Goal: Contribute content: Add original content to the website for others to see

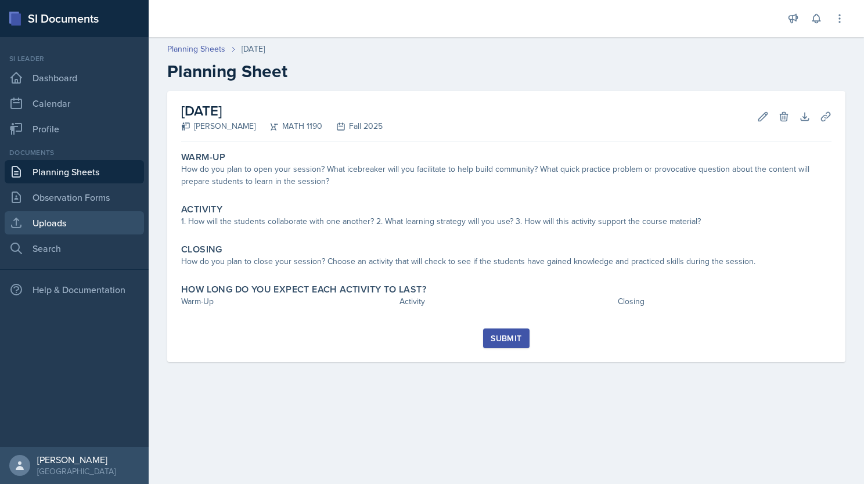
click at [82, 223] on link "Uploads" at bounding box center [74, 222] width 139 height 23
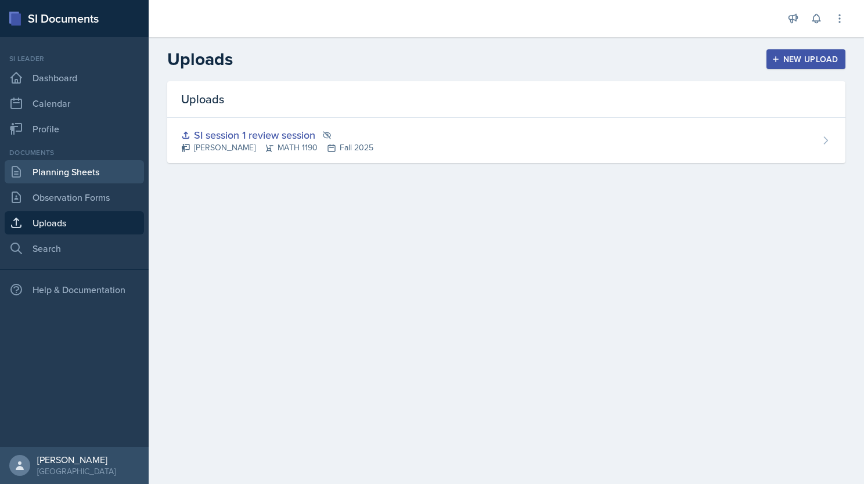
click at [81, 167] on link "Planning Sheets" at bounding box center [74, 171] width 139 height 23
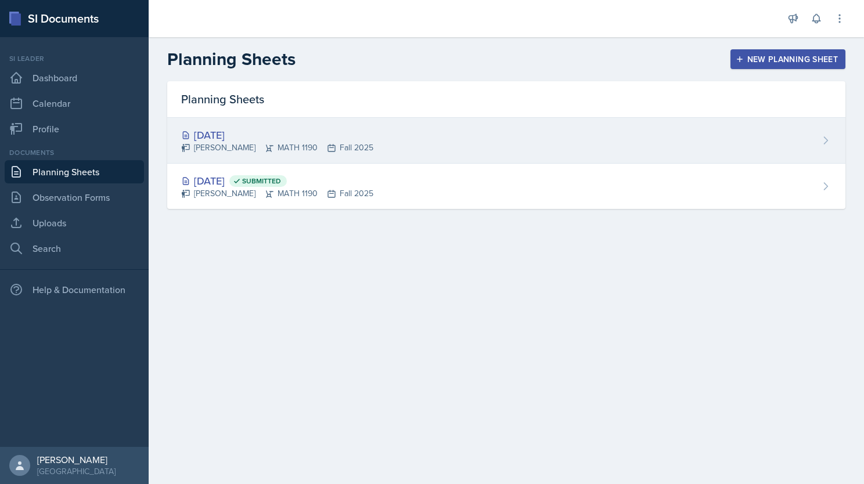
click at [224, 131] on div "[DATE]" at bounding box center [277, 135] width 192 height 16
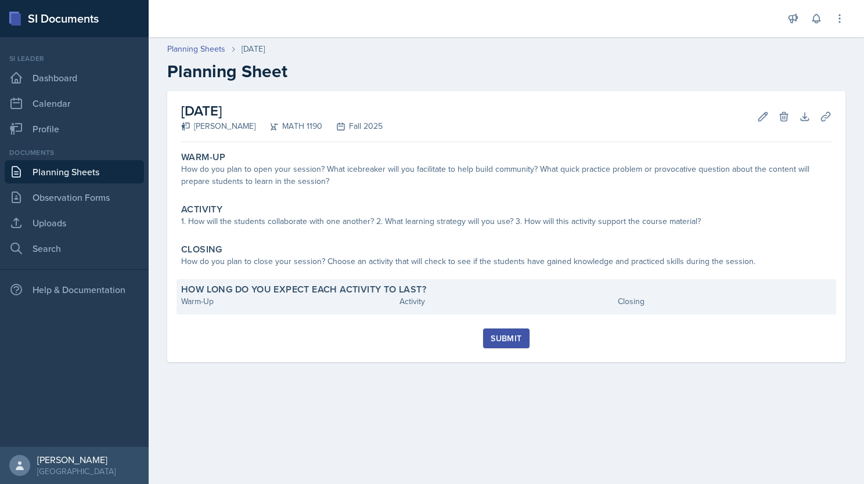
click at [208, 314] on div "How long do you expect each activity to last? Warm-Up Activity Closing" at bounding box center [506, 296] width 660 height 35
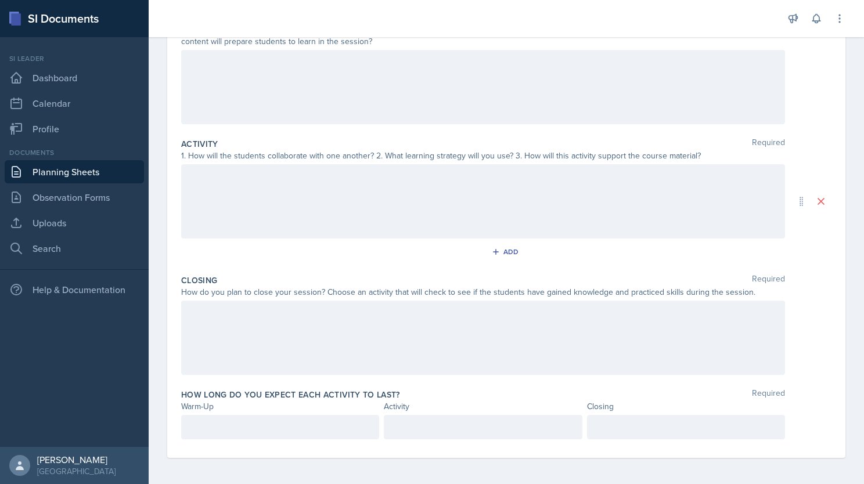
scroll to position [167, 0]
click at [229, 422] on p at bounding box center [280, 426] width 178 height 14
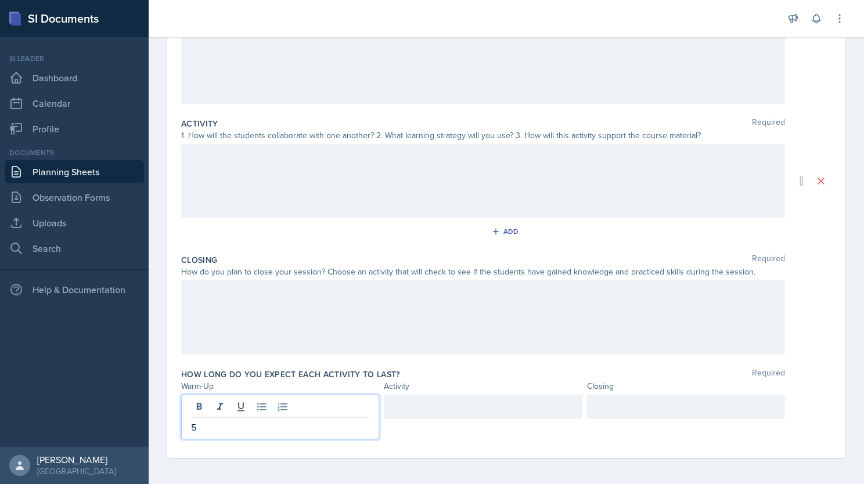
click at [452, 407] on div at bounding box center [483, 407] width 198 height 24
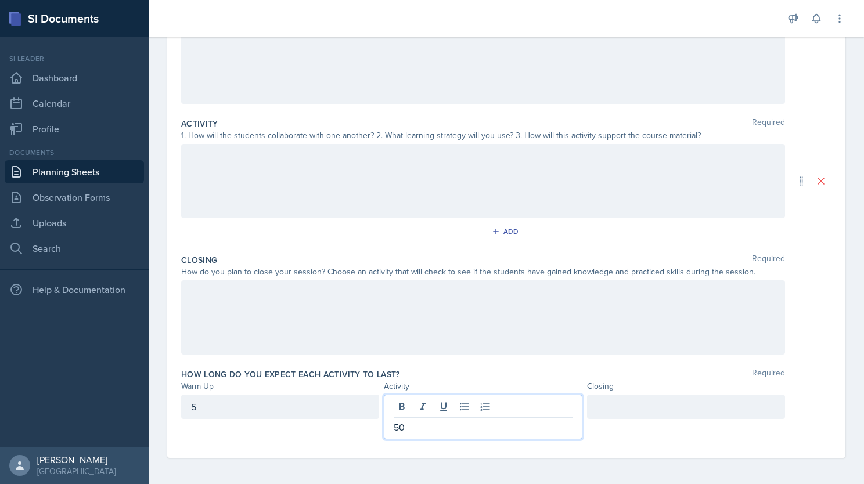
click at [647, 406] on div at bounding box center [686, 407] width 198 height 24
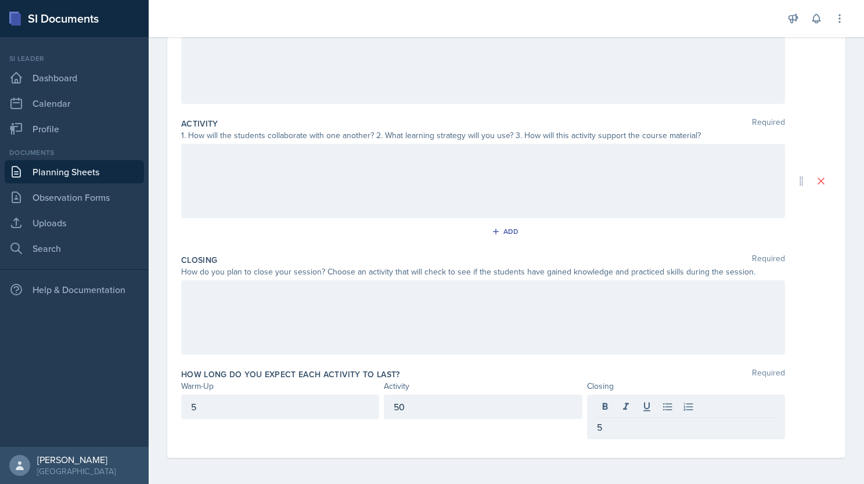
click at [437, 308] on div at bounding box center [483, 317] width 604 height 74
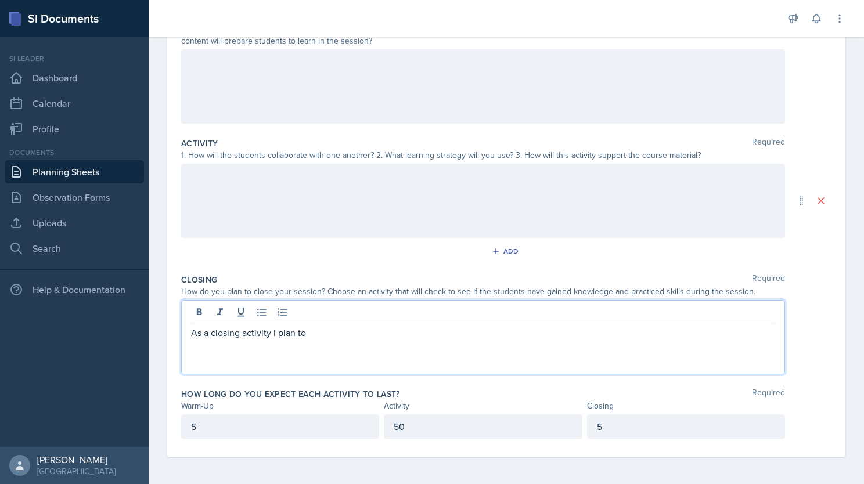
click at [276, 334] on p "As a closing activity i plan to" at bounding box center [483, 333] width 584 height 14
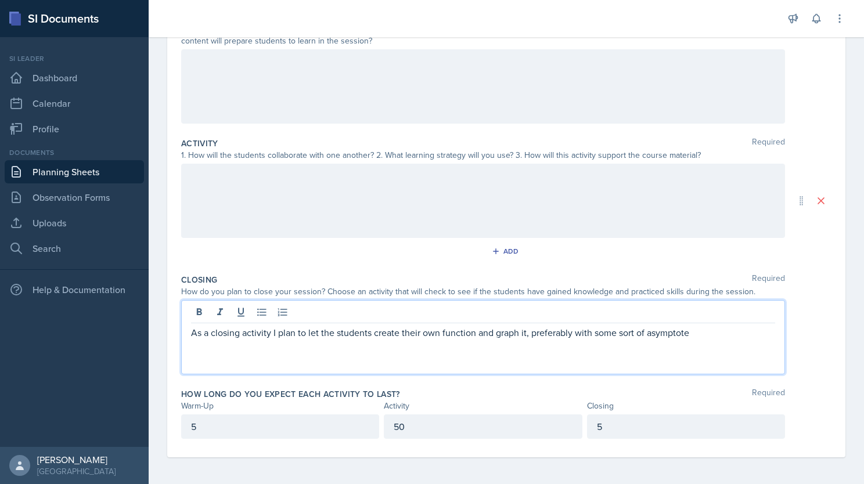
click at [716, 331] on p "As a closing activity I plan to let the students create their own function and …" at bounding box center [483, 333] width 584 height 14
click at [288, 348] on p "As a closing activity I plan to let the students create their own function and …" at bounding box center [483, 340] width 584 height 28
click at [276, 344] on p "As a closing activity I plan to let the students create their own function and …" at bounding box center [483, 340] width 584 height 28
click at [428, 346] on p "As a closing activity I plan to let the students create their own function and …" at bounding box center [483, 340] width 584 height 28
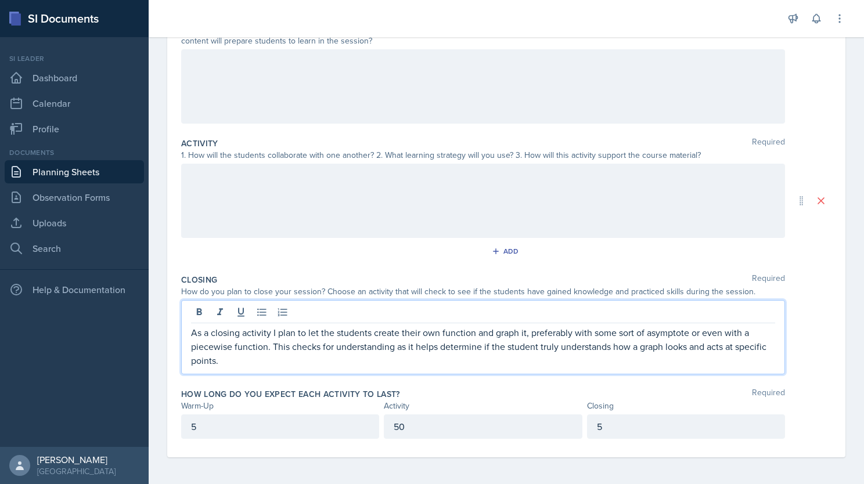
click at [439, 359] on p "As a closing activity I plan to let the students create their own function and …" at bounding box center [483, 347] width 584 height 42
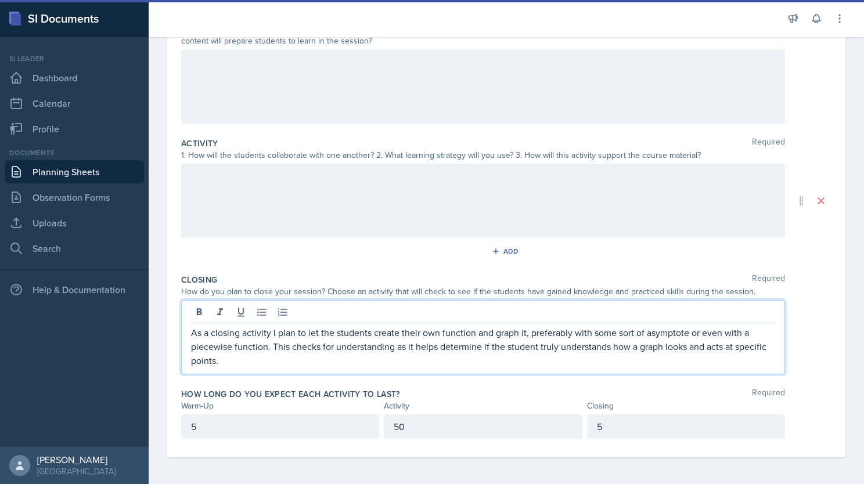
click at [322, 210] on div at bounding box center [483, 201] width 604 height 74
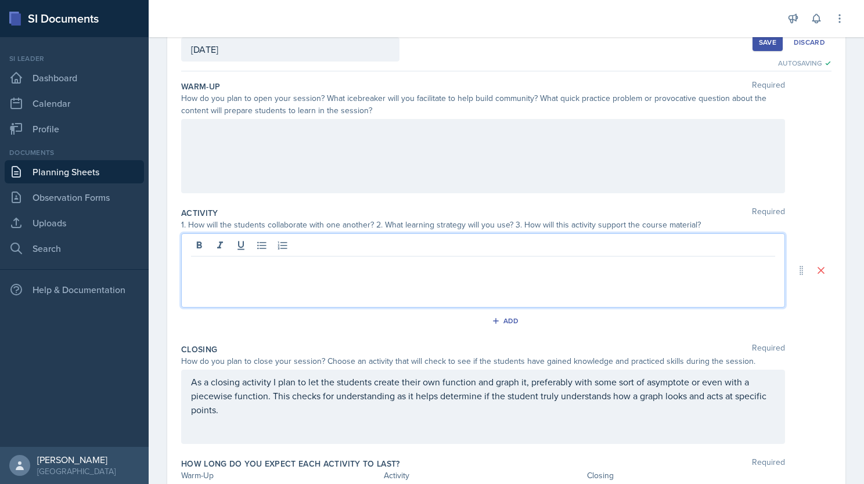
scroll to position [76, 0]
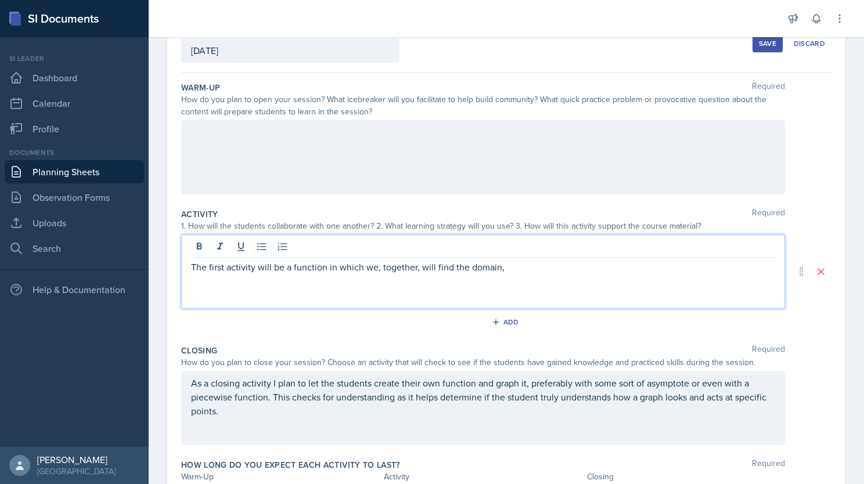
click at [520, 269] on p "The first activity will be a function in which we, together, will find the doma…" at bounding box center [483, 267] width 584 height 14
click at [518, 266] on p "The first activity will be a function in which we, together, will find the doma…" at bounding box center [483, 267] width 584 height 14
click at [463, 289] on div "The first activity will be a function in which we, together, will find the doma…" at bounding box center [483, 272] width 604 height 74
click at [435, 281] on p "The first activity will be a function in which we, together, will find the doma…" at bounding box center [483, 274] width 584 height 28
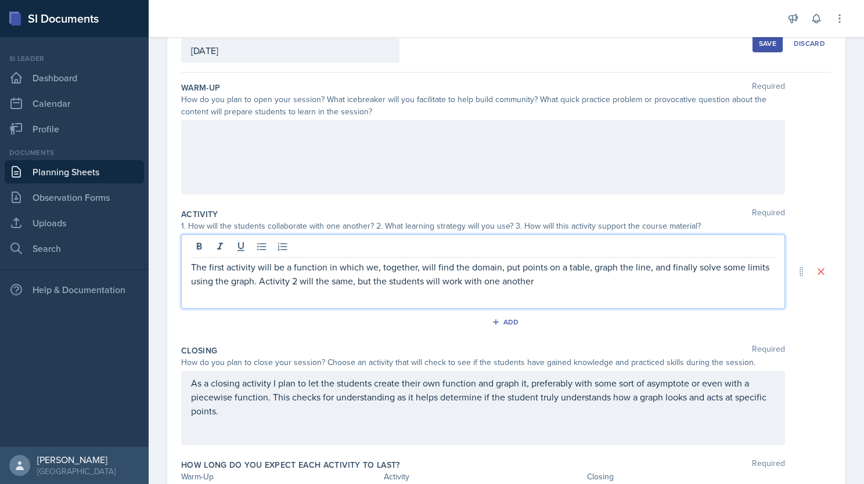
click at [557, 280] on p "The first activity will be a function in which we, together, will find the doma…" at bounding box center [483, 274] width 584 height 28
click at [430, 294] on p "The first activity will be a function in which we, together, will find the doma…" at bounding box center [483, 281] width 584 height 42
click at [298, 142] on div at bounding box center [483, 157] width 604 height 74
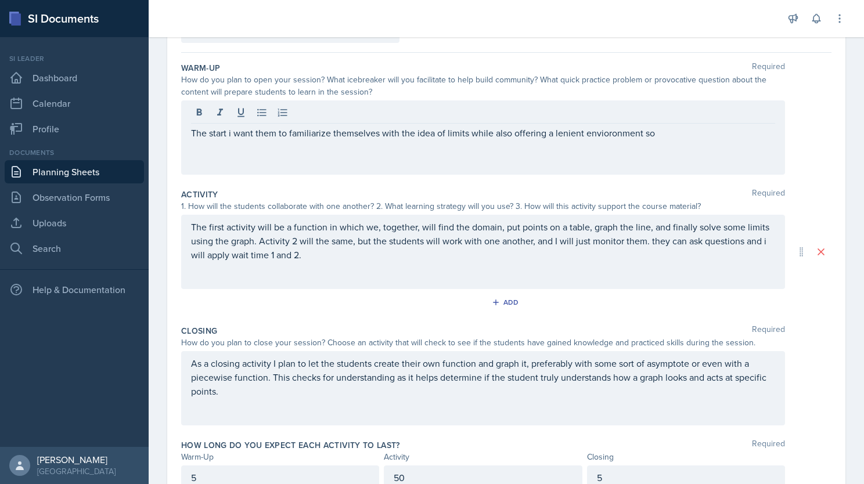
click at [606, 141] on div "The start i want them to familiarize themselves with the idea of limits while a…" at bounding box center [483, 137] width 604 height 74
click at [663, 140] on div "The start i want them to familiarize themselves with the idea of limits while a…" at bounding box center [483, 137] width 604 height 74
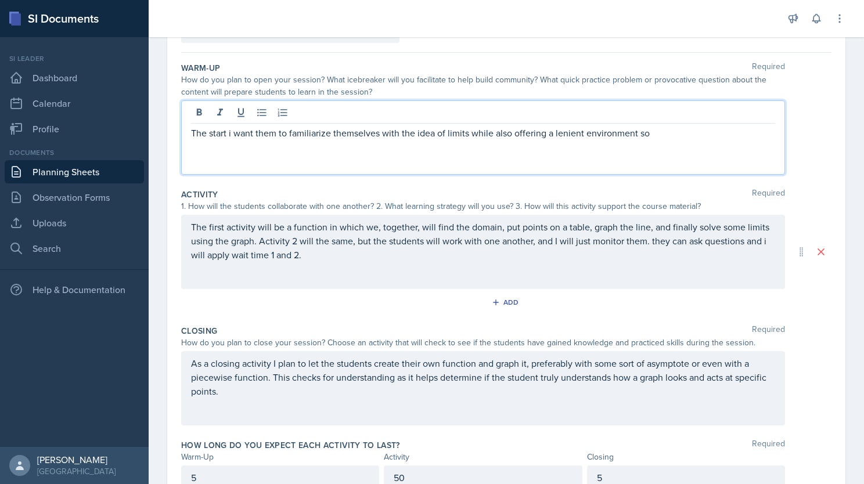
click at [660, 131] on p "The start i want them to familiarize themselves with the idea of limits while a…" at bounding box center [483, 133] width 584 height 14
click at [560, 147] on p "The start I want them to familiarize themselves with the idea of limits while a…" at bounding box center [483, 140] width 584 height 28
click at [596, 150] on p "The start I want them to familiarize themselves with the idea of limits while a…" at bounding box center [483, 140] width 584 height 28
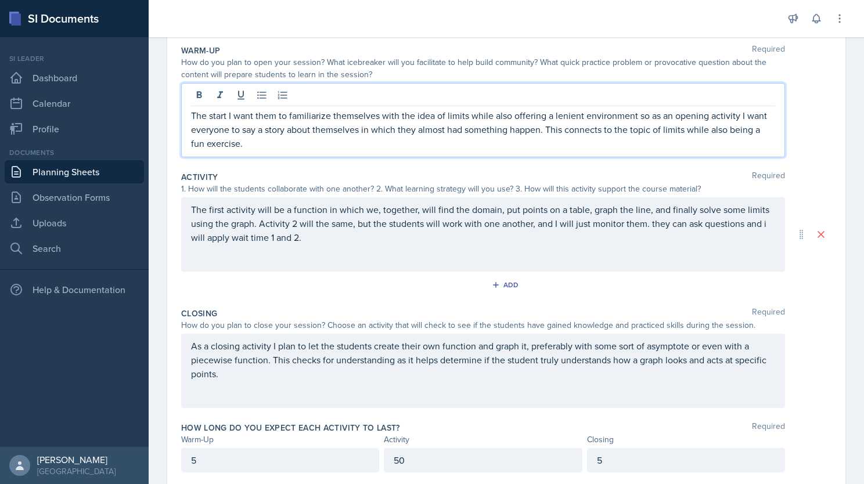
scroll to position [112, 0]
click at [319, 236] on p "The first activity will be a function in which we, together, will find the doma…" at bounding box center [483, 225] width 584 height 42
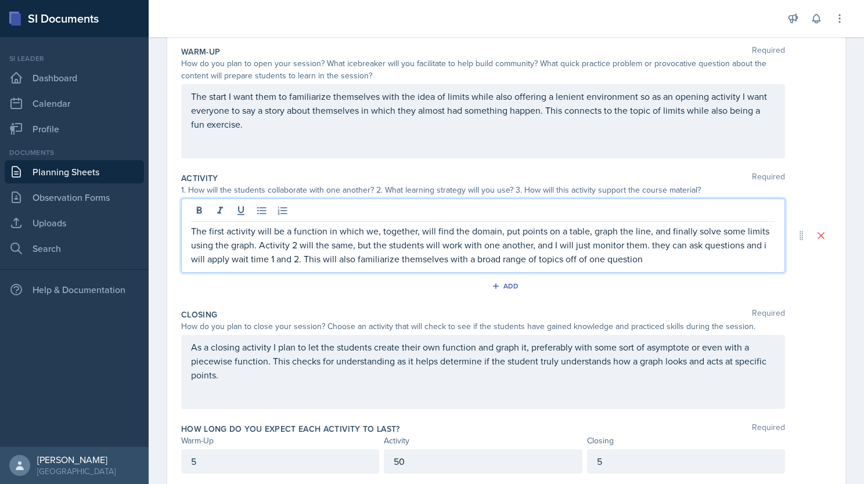
click at [666, 257] on p "The first activity will be a function in which we, together, will find the doma…" at bounding box center [483, 245] width 584 height 42
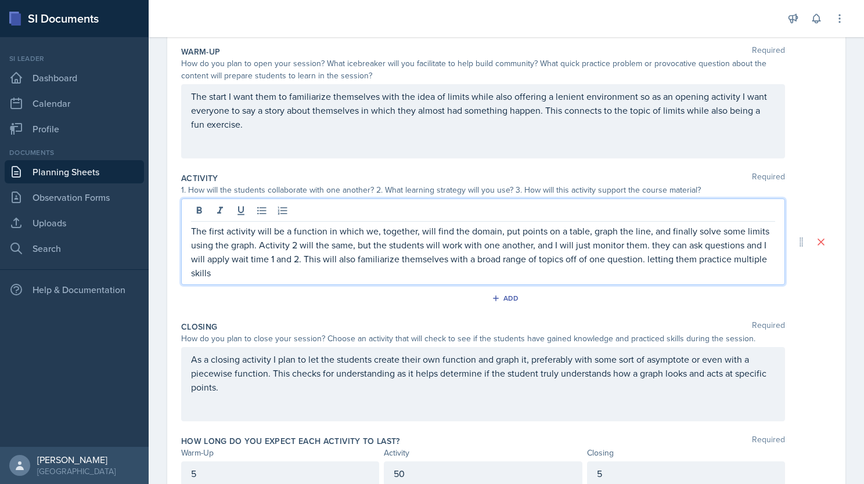
click at [417, 275] on p "The first activity will be a function in which we, together, will find the doma…" at bounding box center [483, 252] width 584 height 56
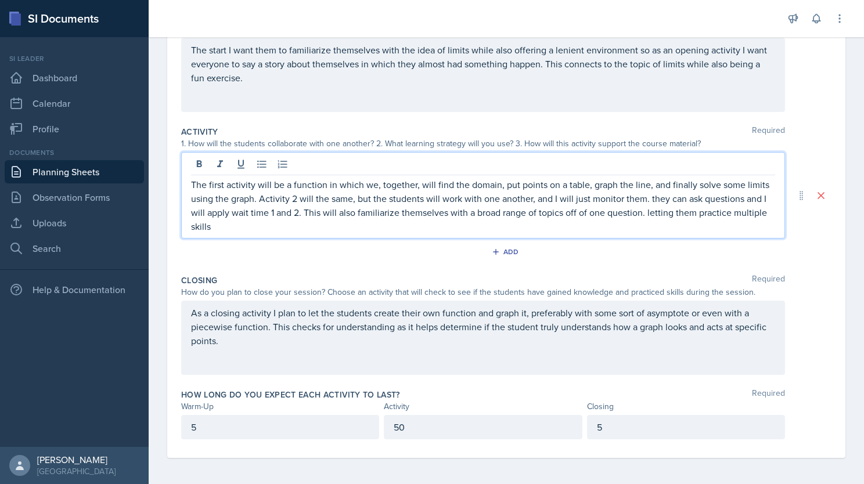
scroll to position [158, 0]
click at [736, 310] on div "As a closing activity I plan to let the students create their own function and …" at bounding box center [483, 338] width 604 height 74
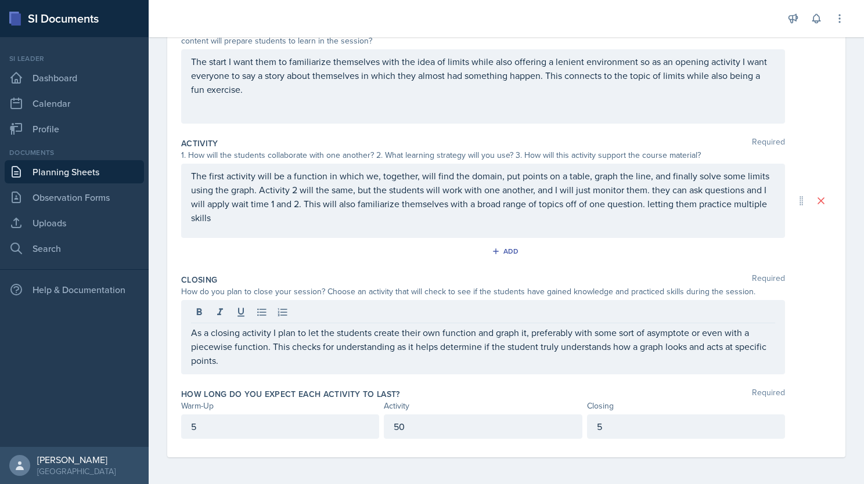
click at [736, 310] on div at bounding box center [483, 313] width 584 height 19
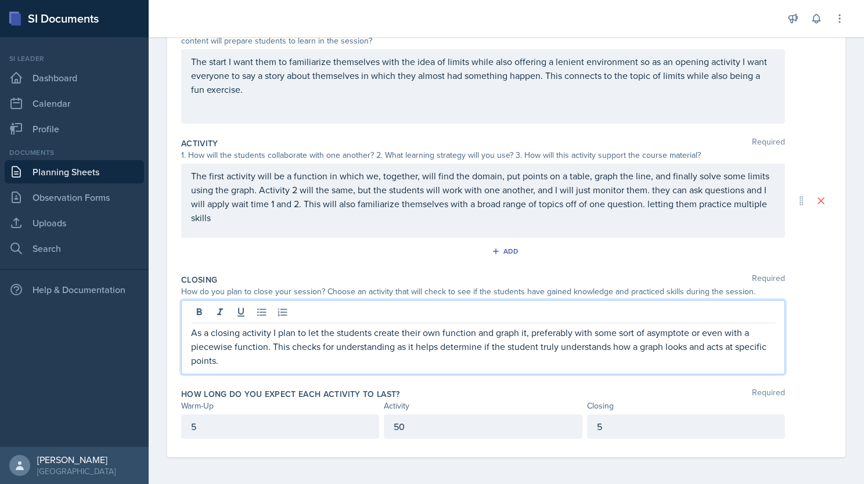
drag, startPoint x: 736, startPoint y: 310, endPoint x: 734, endPoint y: 332, distance: 21.6
click at [734, 332] on p "As a closing activity I plan to let the students create their own function and …" at bounding box center [483, 347] width 584 height 42
click at [375, 354] on p "As a closing activity I plan to let the students create their own function and …" at bounding box center [483, 340] width 584 height 28
click at [595, 358] on p "As a closing activity I plan to let the students create their own function and …" at bounding box center [483, 347] width 584 height 42
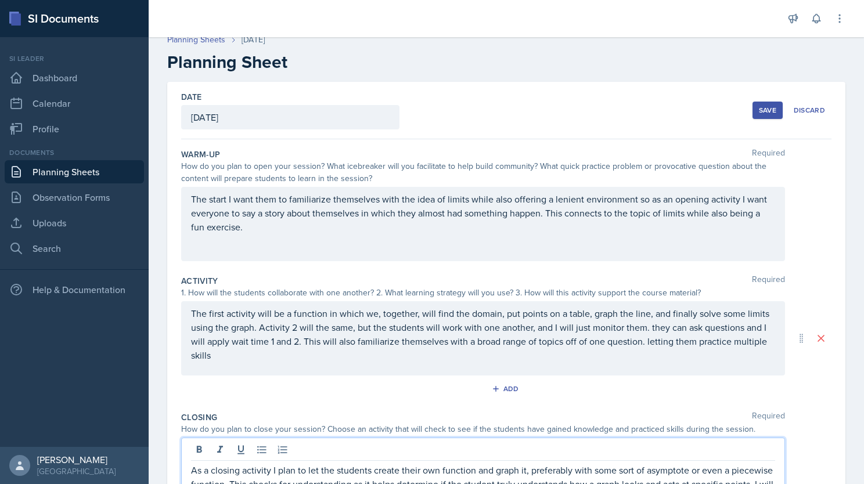
scroll to position [0, 0]
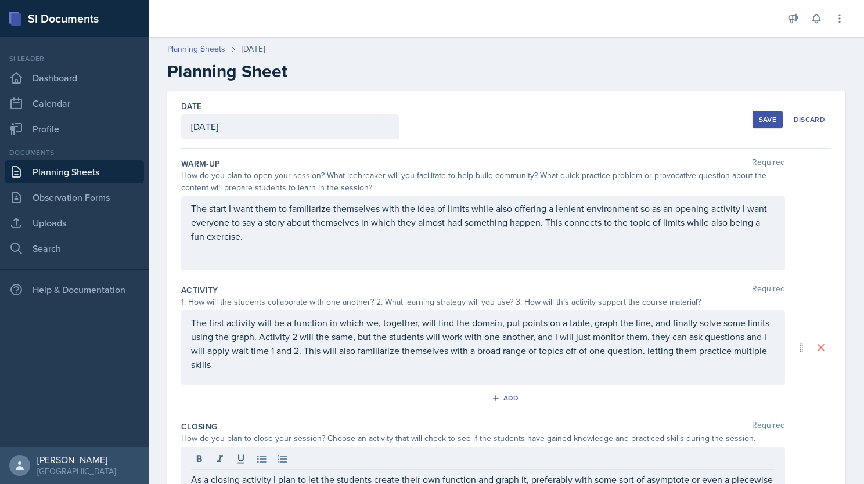
click at [762, 118] on div "Save" at bounding box center [767, 119] width 17 height 9
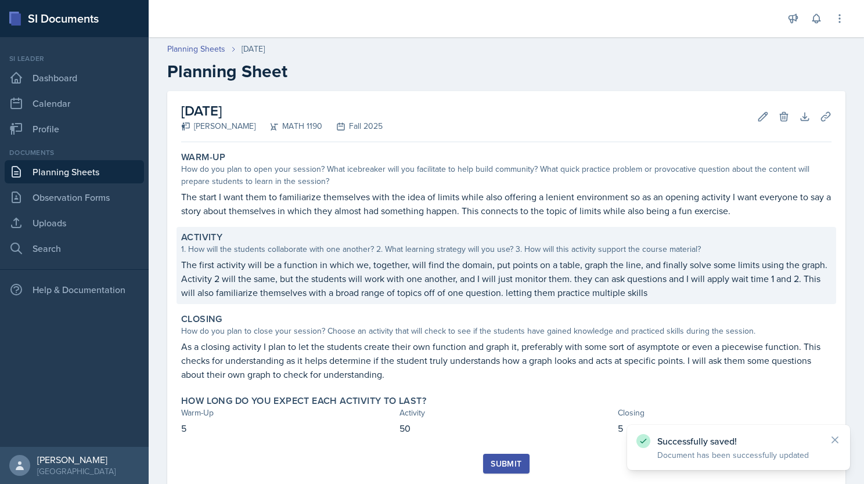
click at [577, 286] on p "The first activity will be a function in which we, together, will find the doma…" at bounding box center [506, 279] width 650 height 42
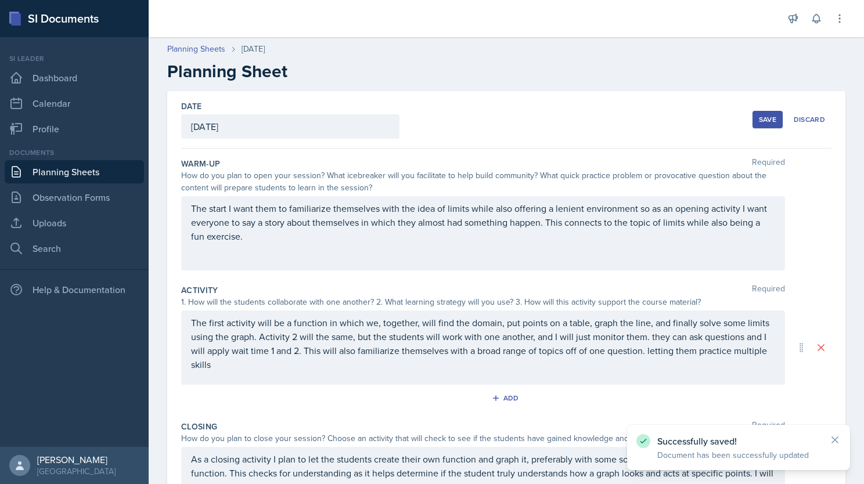
click at [678, 343] on p "The first activity will be a function in which we, together, will find the doma…" at bounding box center [483, 344] width 584 height 56
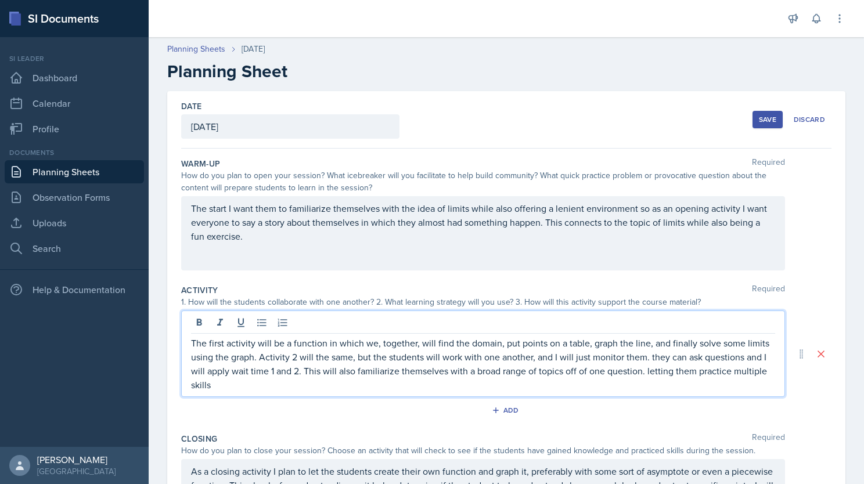
click at [651, 354] on p "The first activity will be a function in which we, together, will find the doma…" at bounding box center [483, 364] width 584 height 56
click at [657, 226] on p "The start I want them to familiarize themselves with the idea of limits while a…" at bounding box center [483, 222] width 584 height 42
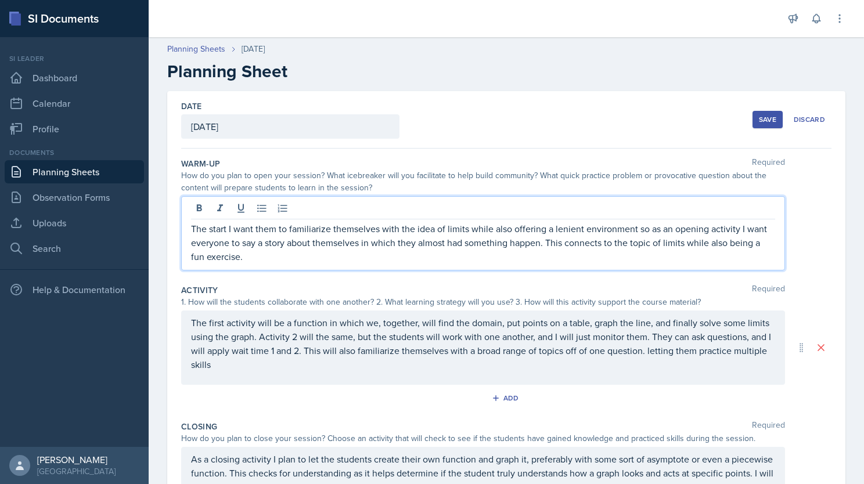
scroll to position [147, 0]
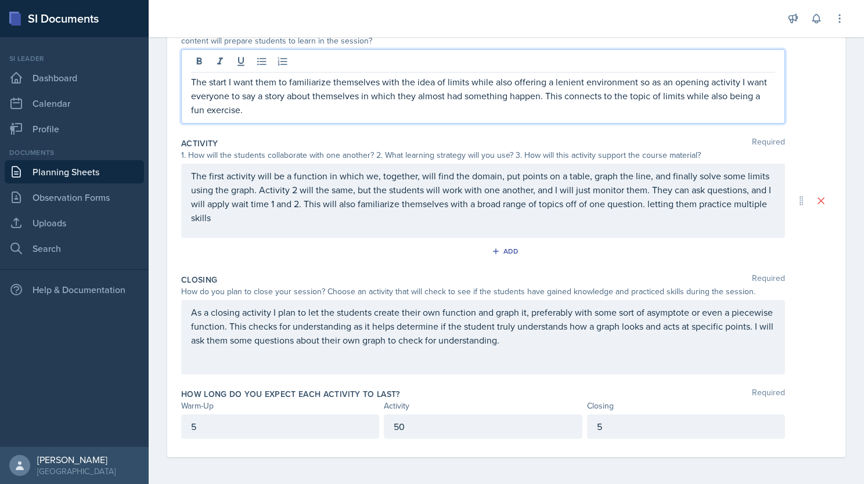
click at [545, 333] on p "As a closing activity I plan to let the students create their own function and …" at bounding box center [483, 326] width 584 height 42
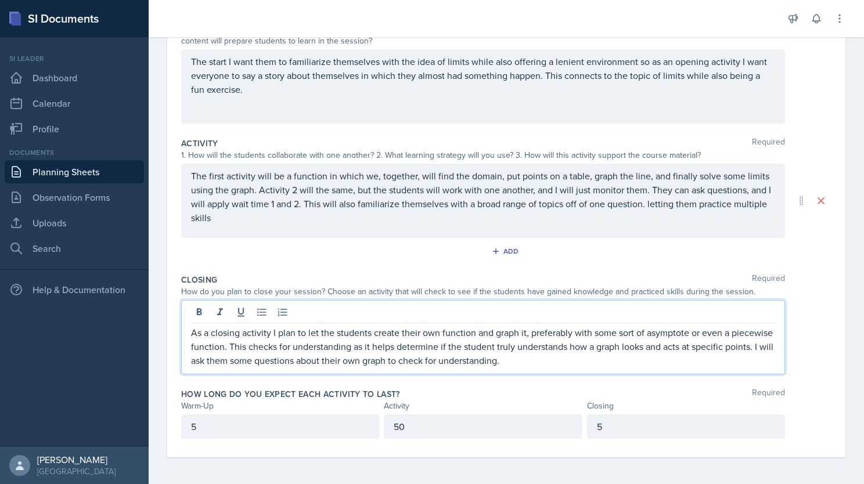
scroll to position [0, 0]
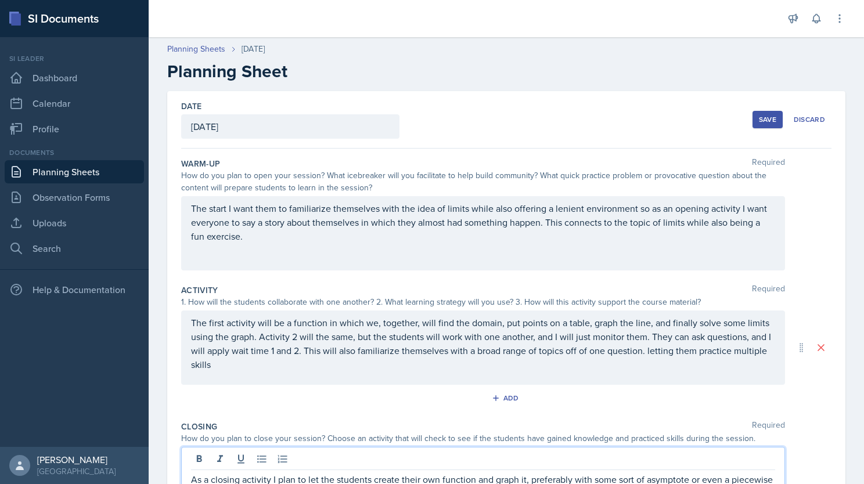
click at [759, 120] on div "Save" at bounding box center [767, 119] width 17 height 9
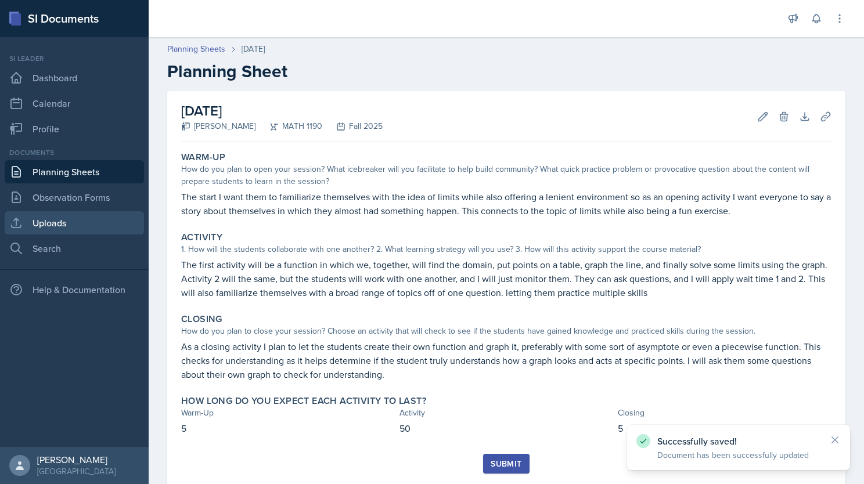
click at [82, 221] on link "Uploads" at bounding box center [74, 222] width 139 height 23
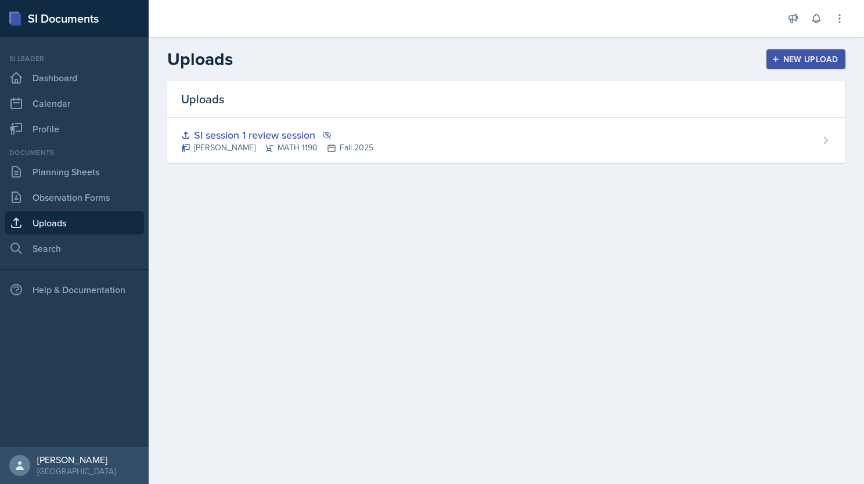
click at [791, 58] on div "New Upload" at bounding box center [806, 59] width 64 height 9
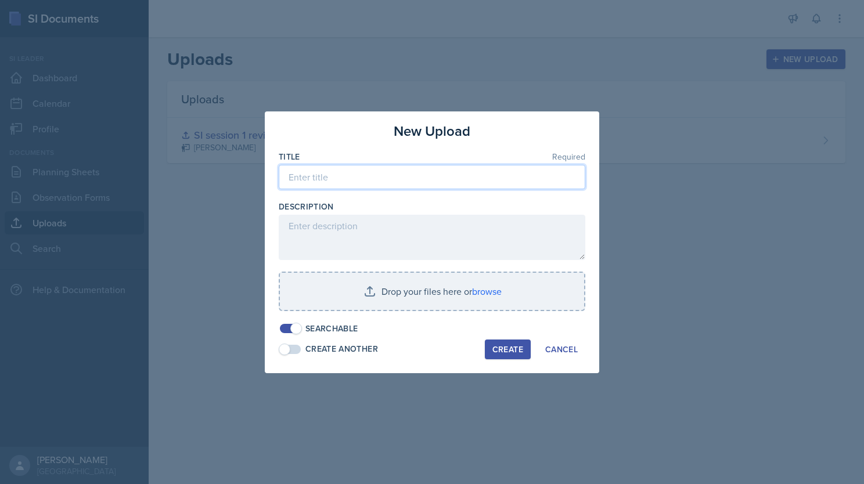
click at [366, 176] on input at bounding box center [432, 177] width 307 height 24
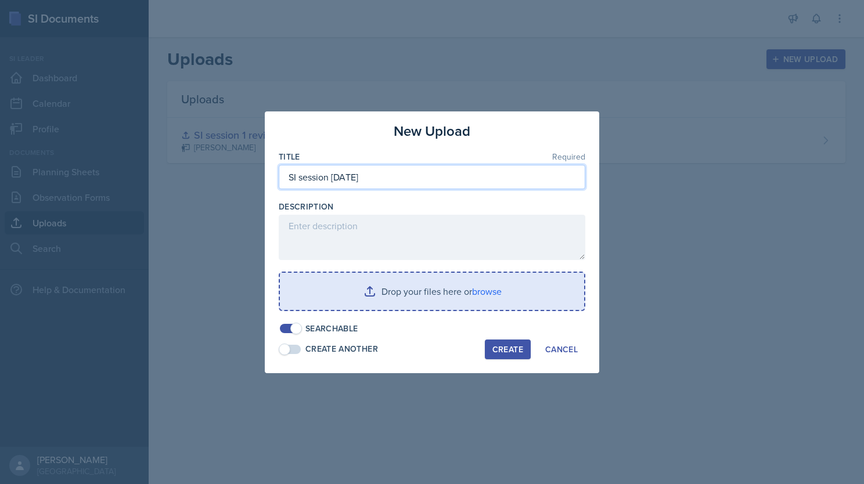
type input "SI session [DATE]"
click at [434, 296] on input "file" at bounding box center [432, 291] width 304 height 37
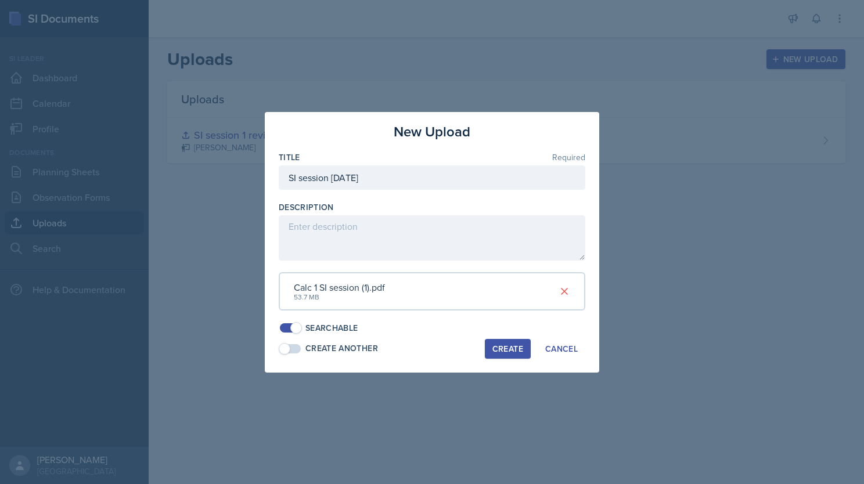
click at [509, 347] on div "Create" at bounding box center [507, 348] width 31 height 9
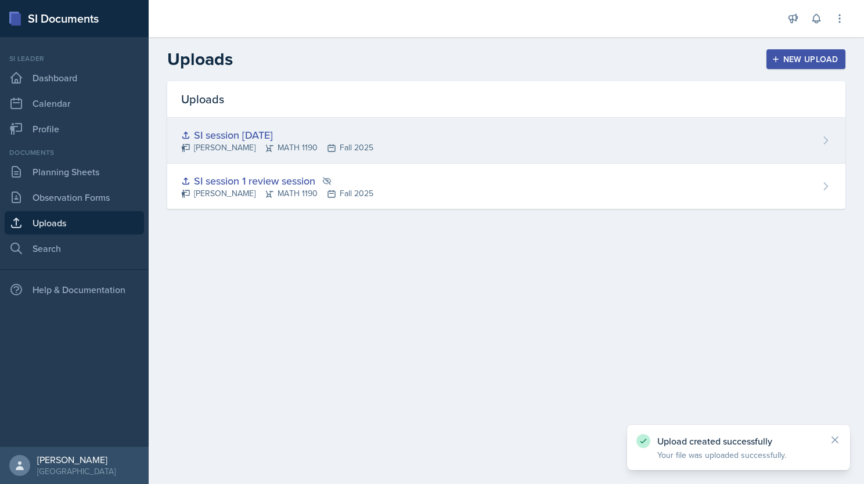
click at [253, 132] on div "SI session [DATE]" at bounding box center [277, 135] width 192 height 16
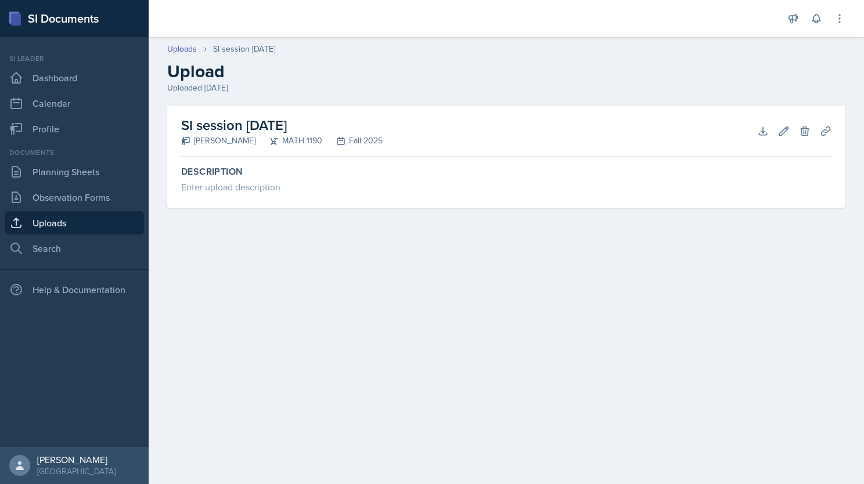
click at [307, 131] on h2 "SI session [DATE]" at bounding box center [281, 125] width 201 height 21
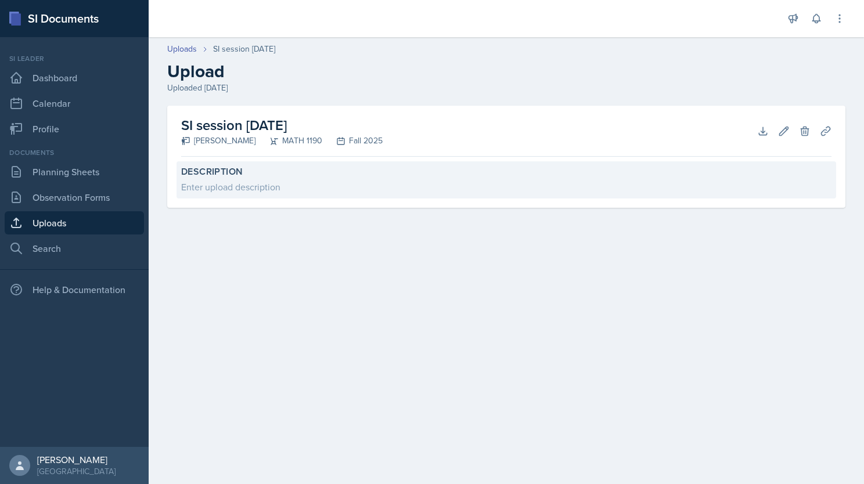
click at [283, 181] on div "Enter upload description" at bounding box center [506, 187] width 650 height 14
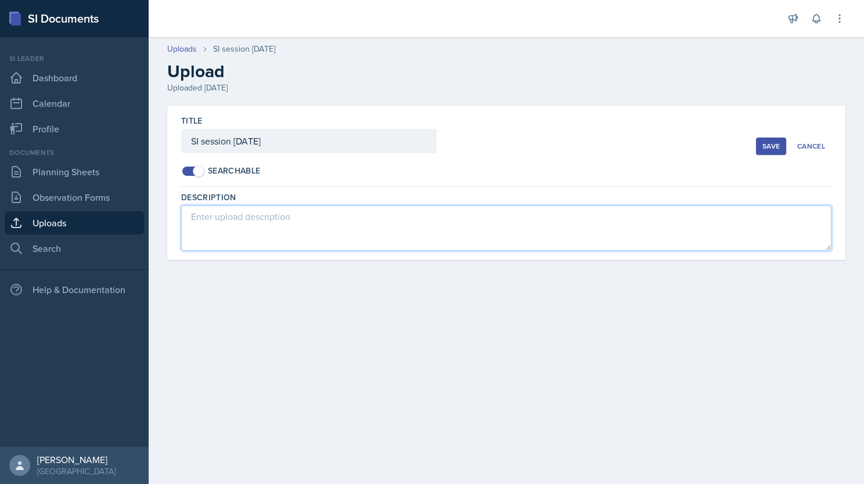
click at [289, 220] on textarea at bounding box center [506, 228] width 650 height 45
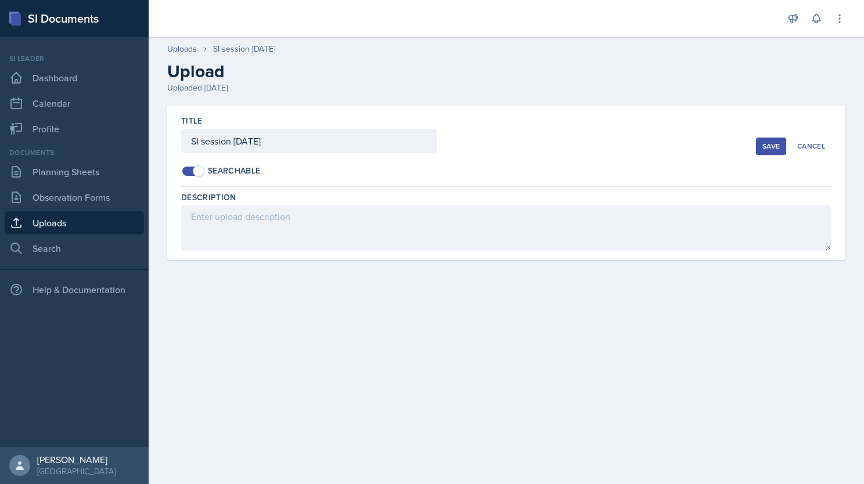
click at [771, 152] on button "Save" at bounding box center [771, 146] width 30 height 17
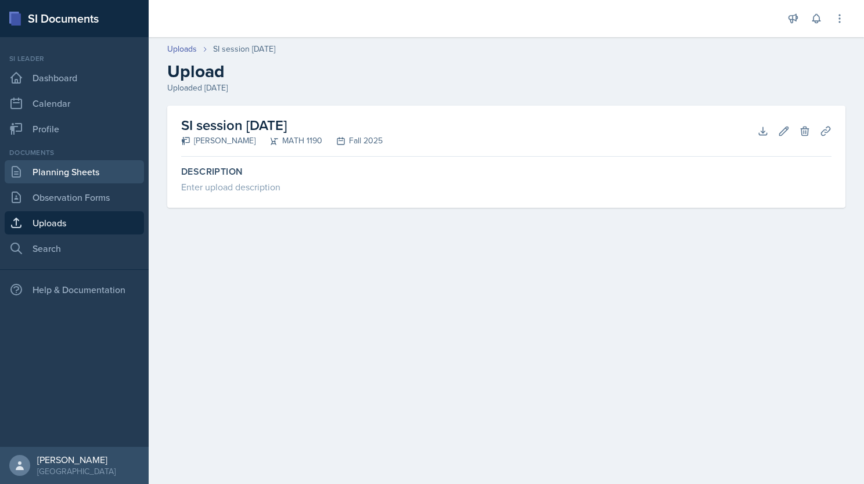
click at [64, 172] on link "Planning Sheets" at bounding box center [74, 171] width 139 height 23
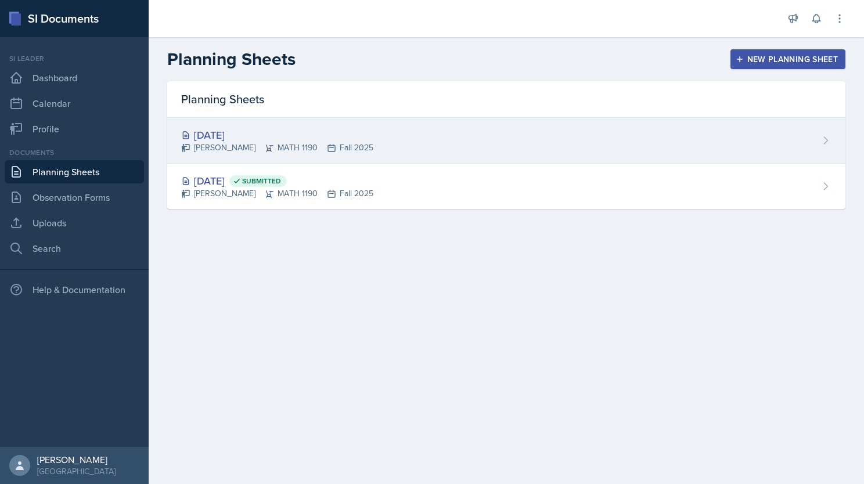
click at [233, 136] on div "[DATE]" at bounding box center [277, 135] width 192 height 16
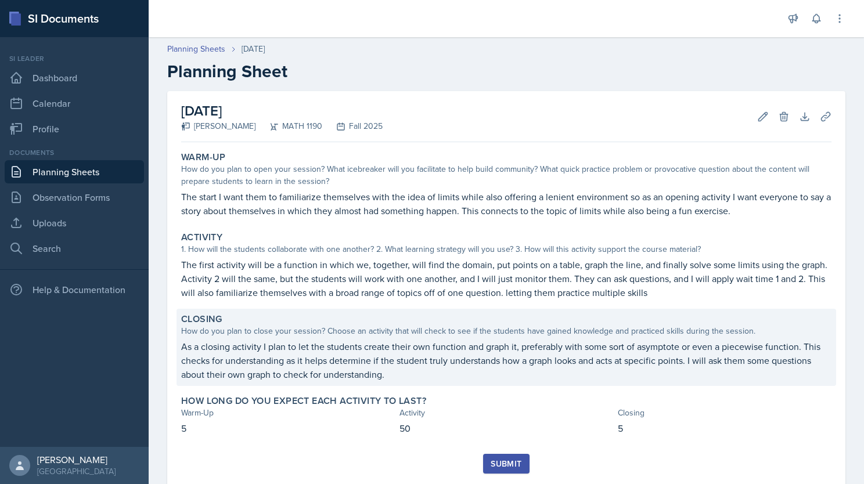
scroll to position [30, 0]
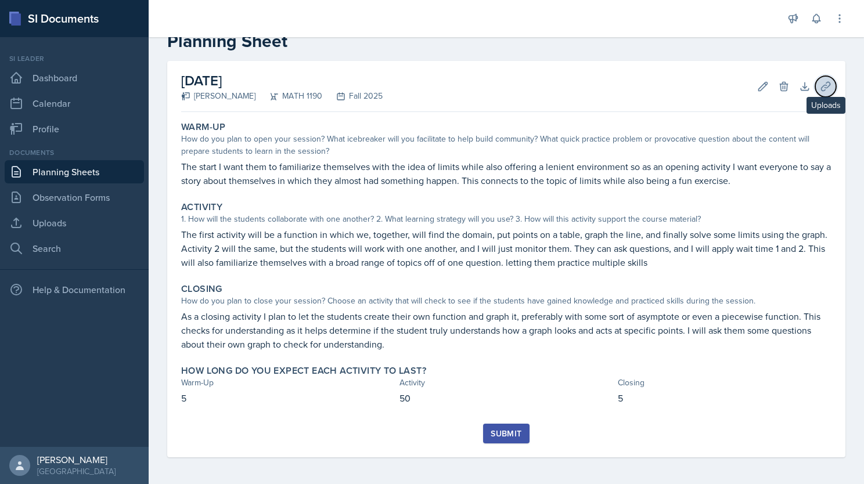
click at [820, 81] on icon at bounding box center [826, 87] width 12 height 12
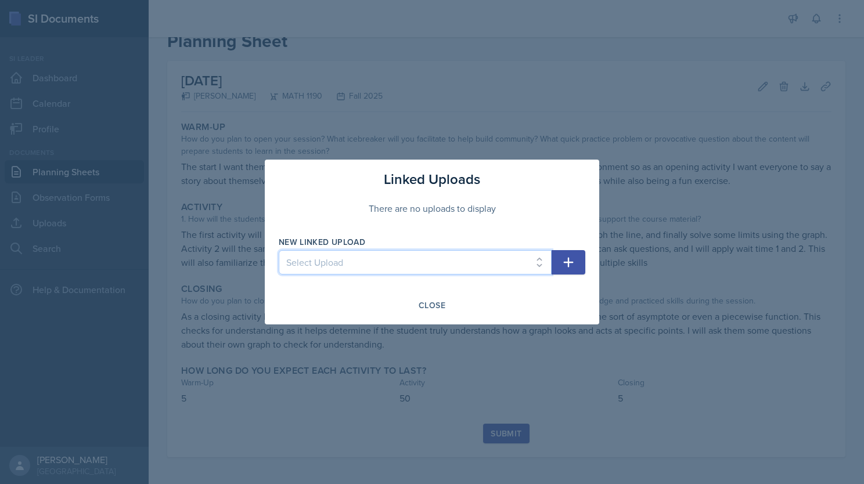
click at [415, 267] on select "Select Upload SI session 1 review session SI session [DATE]" at bounding box center [415, 262] width 273 height 24
select select "fc808dd9-0974-44ea-be6d-eb70c1da29f0"
click at [279, 250] on select "Select Upload SI session 1 review session SI session [DATE]" at bounding box center [415, 262] width 273 height 24
click at [574, 261] on icon "button" at bounding box center [568, 262] width 14 height 14
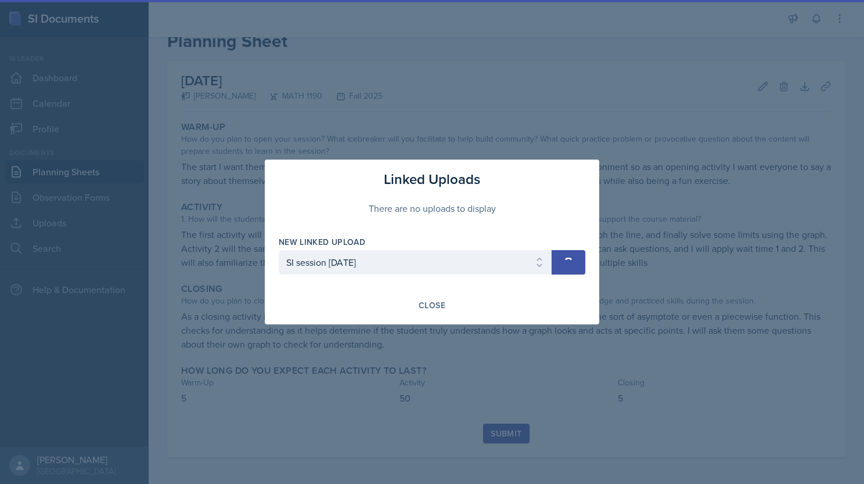
select select
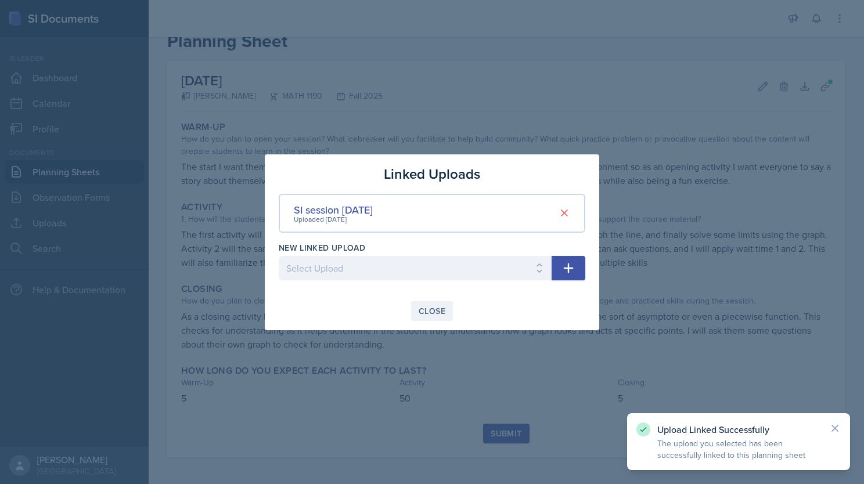
click at [436, 308] on div "Close" at bounding box center [432, 311] width 27 height 9
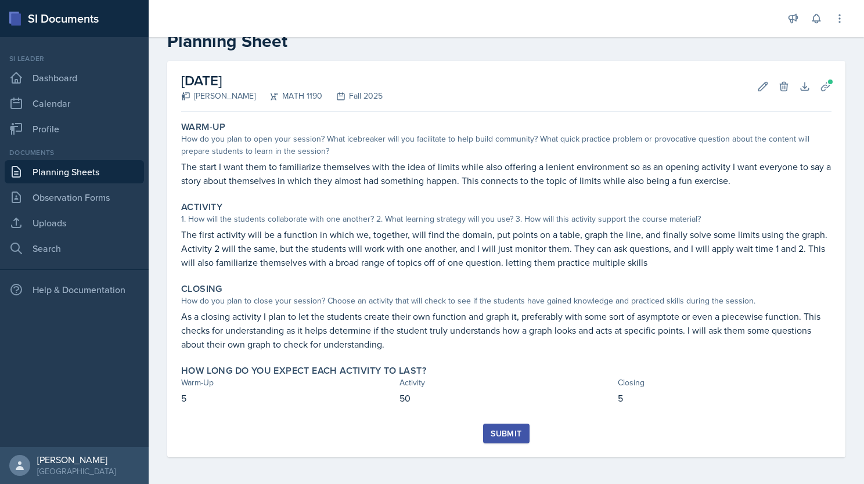
click at [499, 431] on div "Submit" at bounding box center [506, 433] width 31 height 9
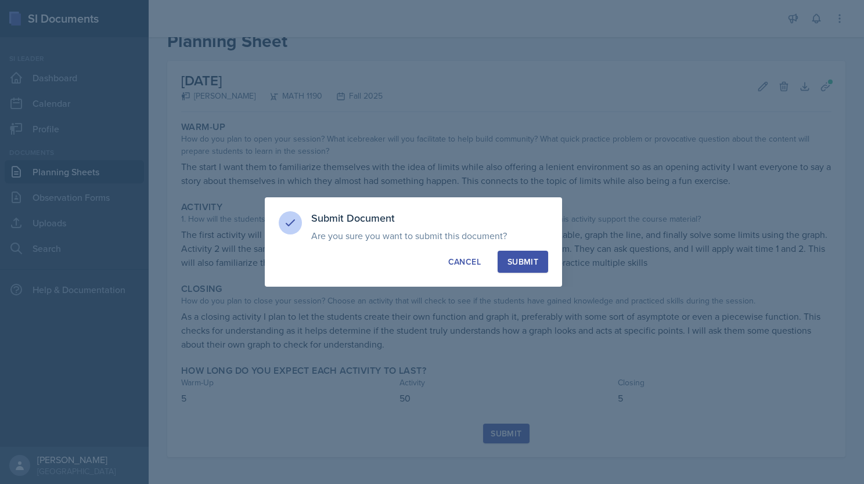
click at [523, 261] on div "Submit" at bounding box center [522, 262] width 31 height 12
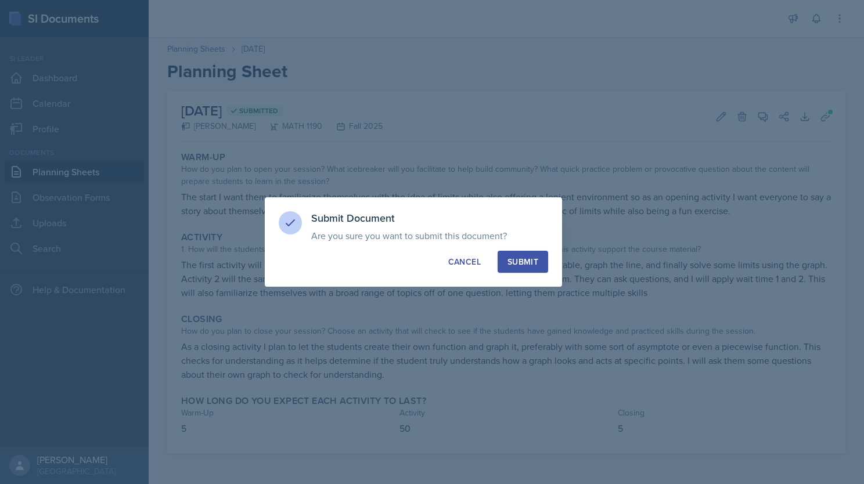
scroll to position [0, 0]
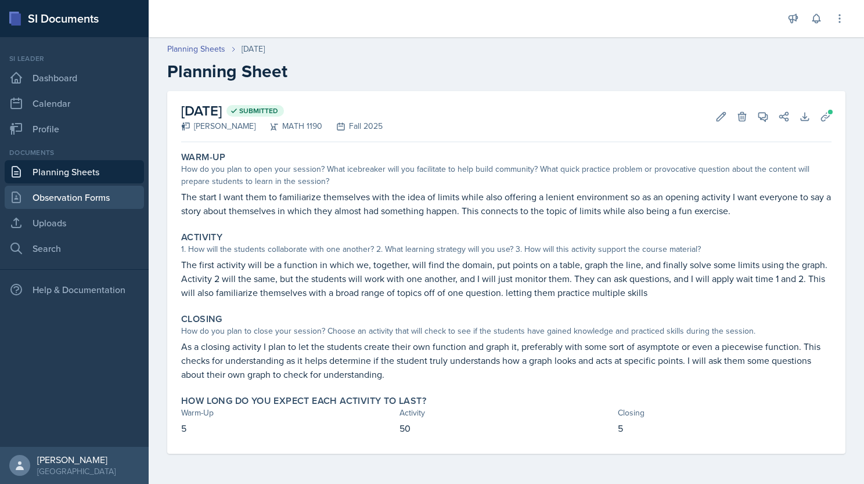
click at [74, 190] on link "Observation Forms" at bounding box center [74, 197] width 139 height 23
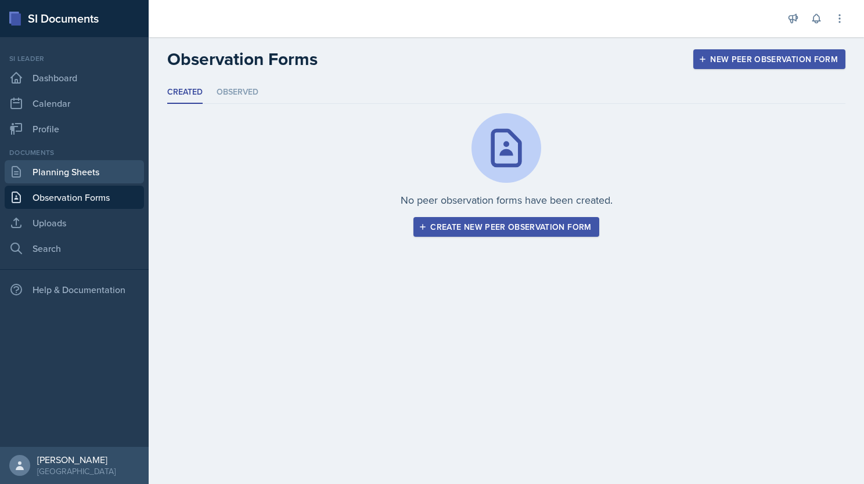
click at [74, 171] on link "Planning Sheets" at bounding box center [74, 171] width 139 height 23
